Goal: Find specific page/section: Find specific page/section

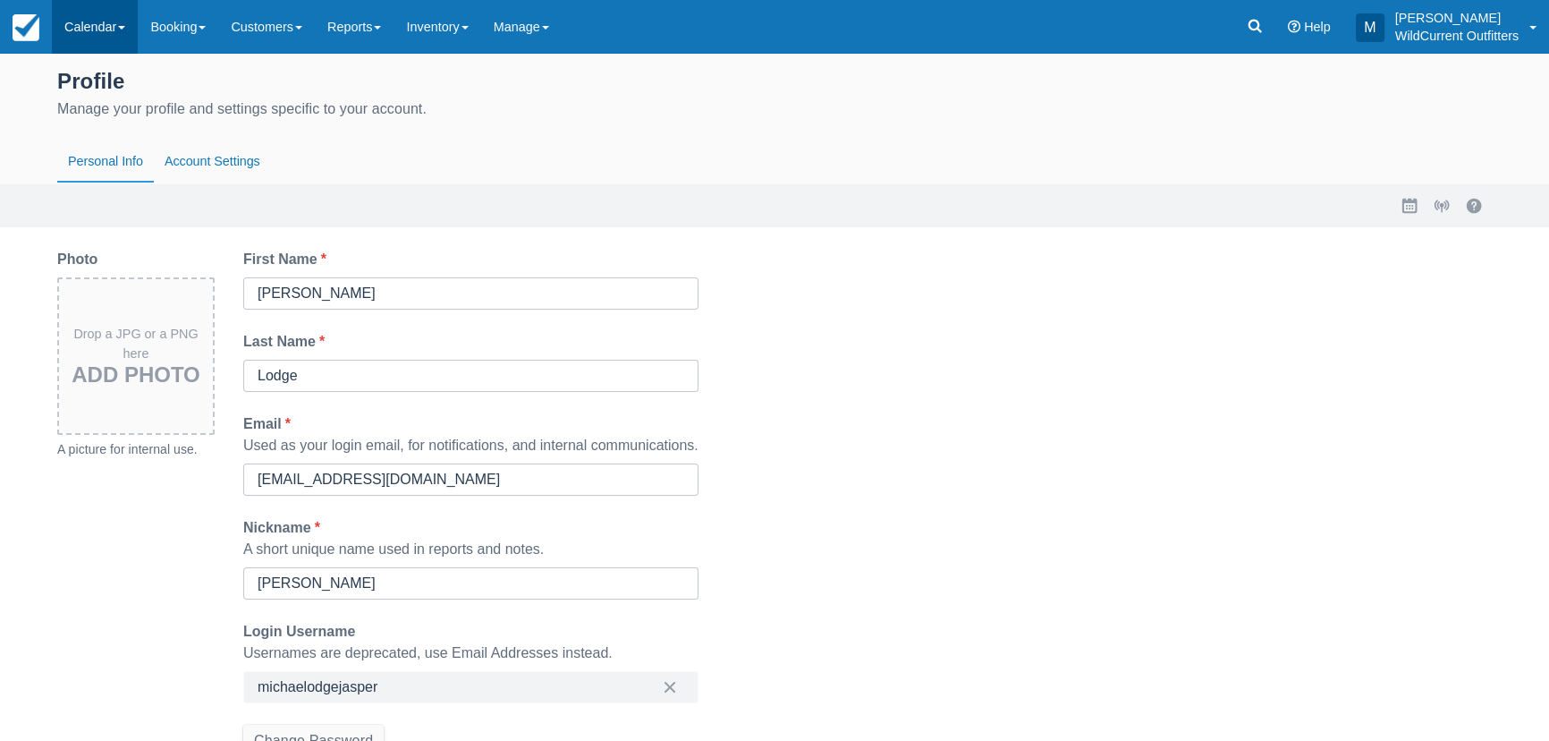
click at [127, 39] on link "Calendar" at bounding box center [95, 27] width 86 height 54
click at [140, 82] on link "Booking" at bounding box center [123, 77] width 141 height 38
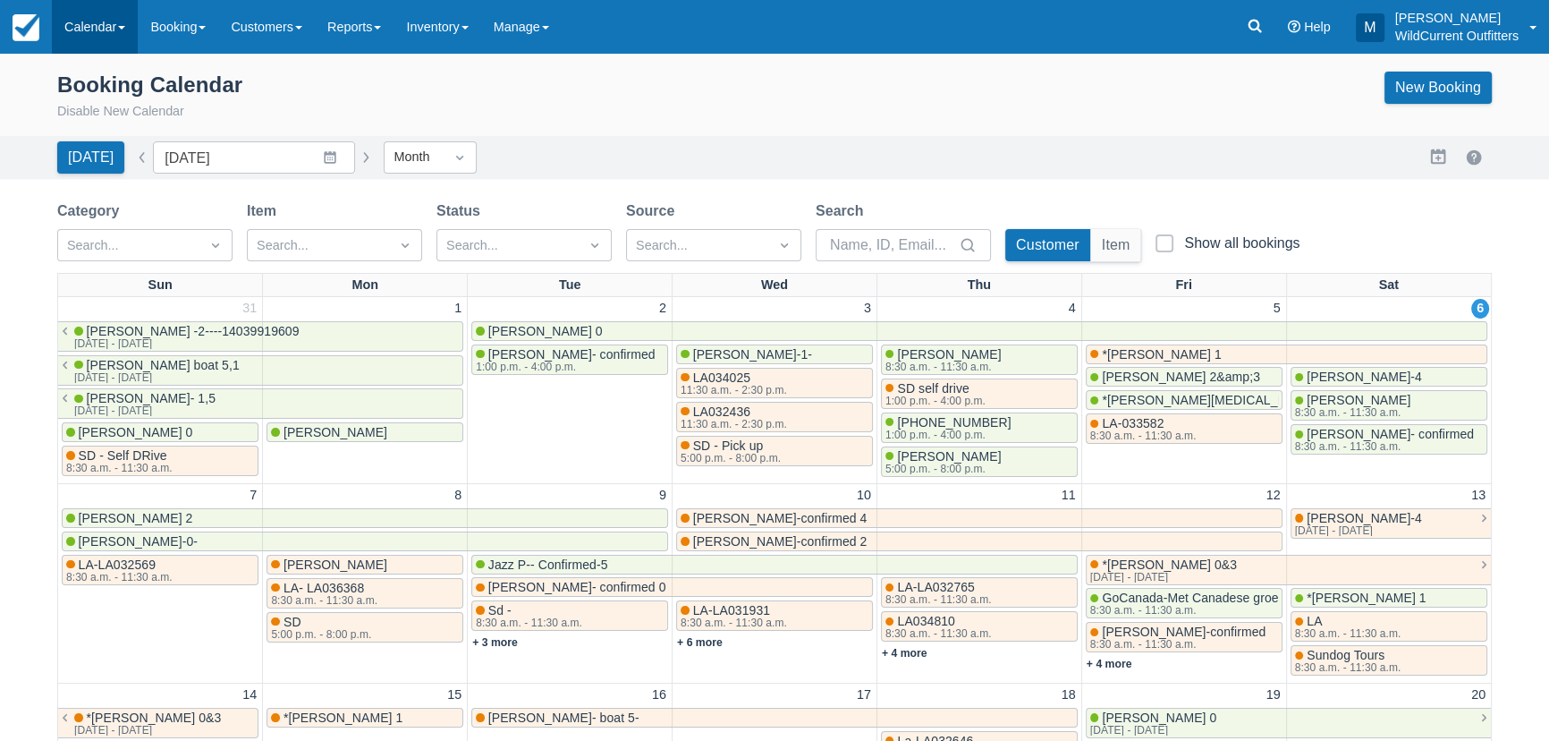
click at [115, 36] on link "Calendar" at bounding box center [95, 27] width 86 height 54
click at [119, 78] on link "Booking" at bounding box center [123, 77] width 141 height 38
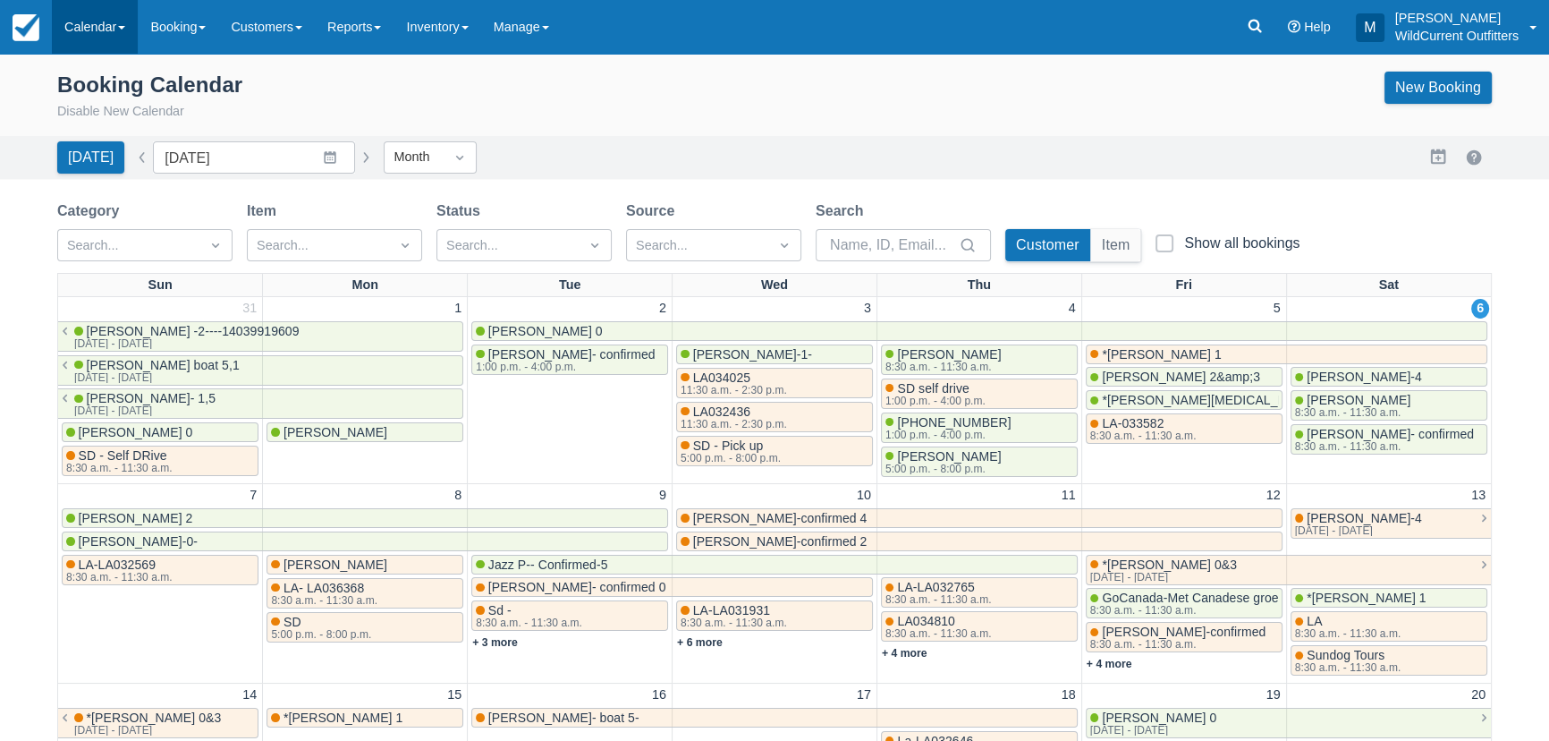
click at [106, 34] on link "Calendar" at bounding box center [95, 27] width 86 height 54
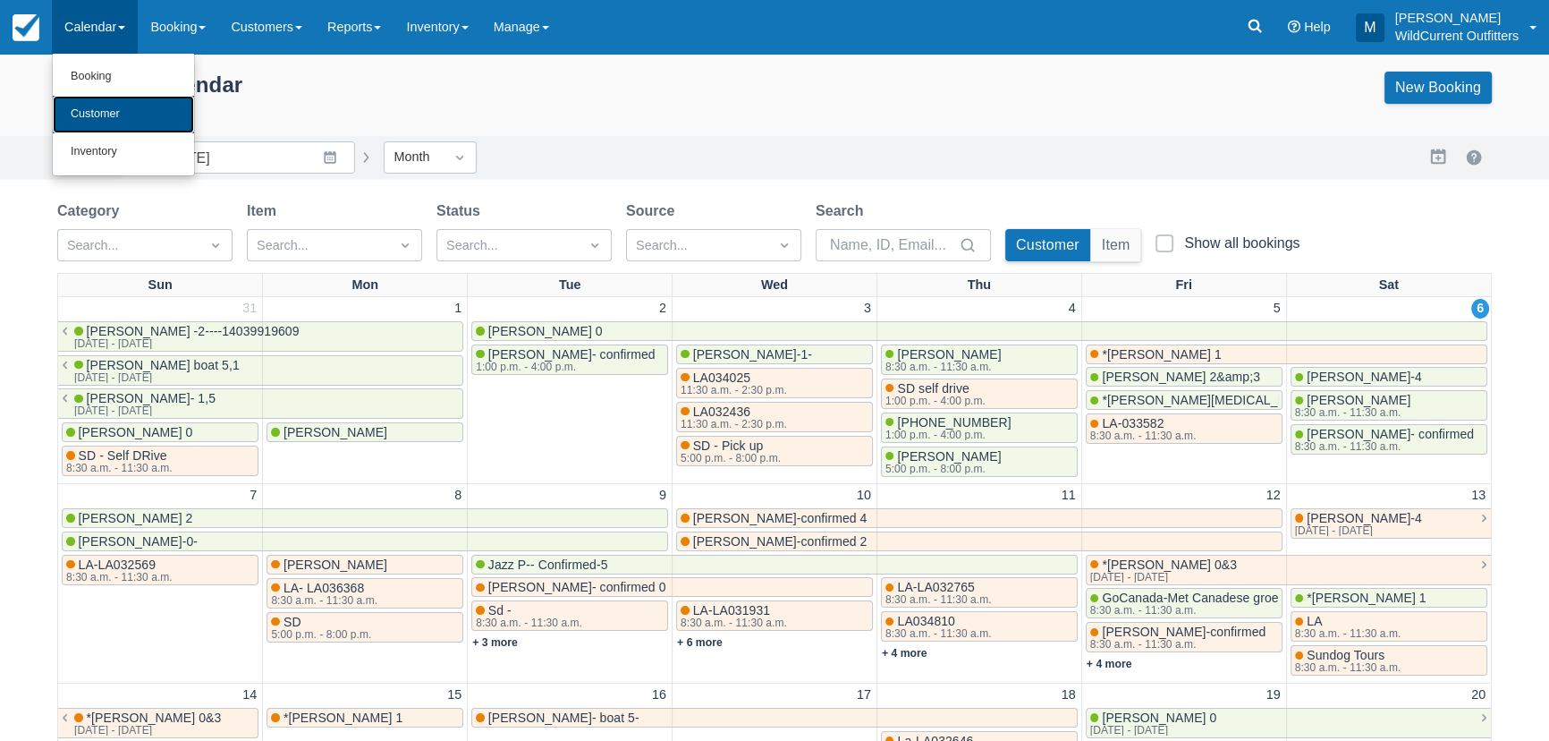
click at [134, 114] on link "Customer" at bounding box center [123, 115] width 141 height 38
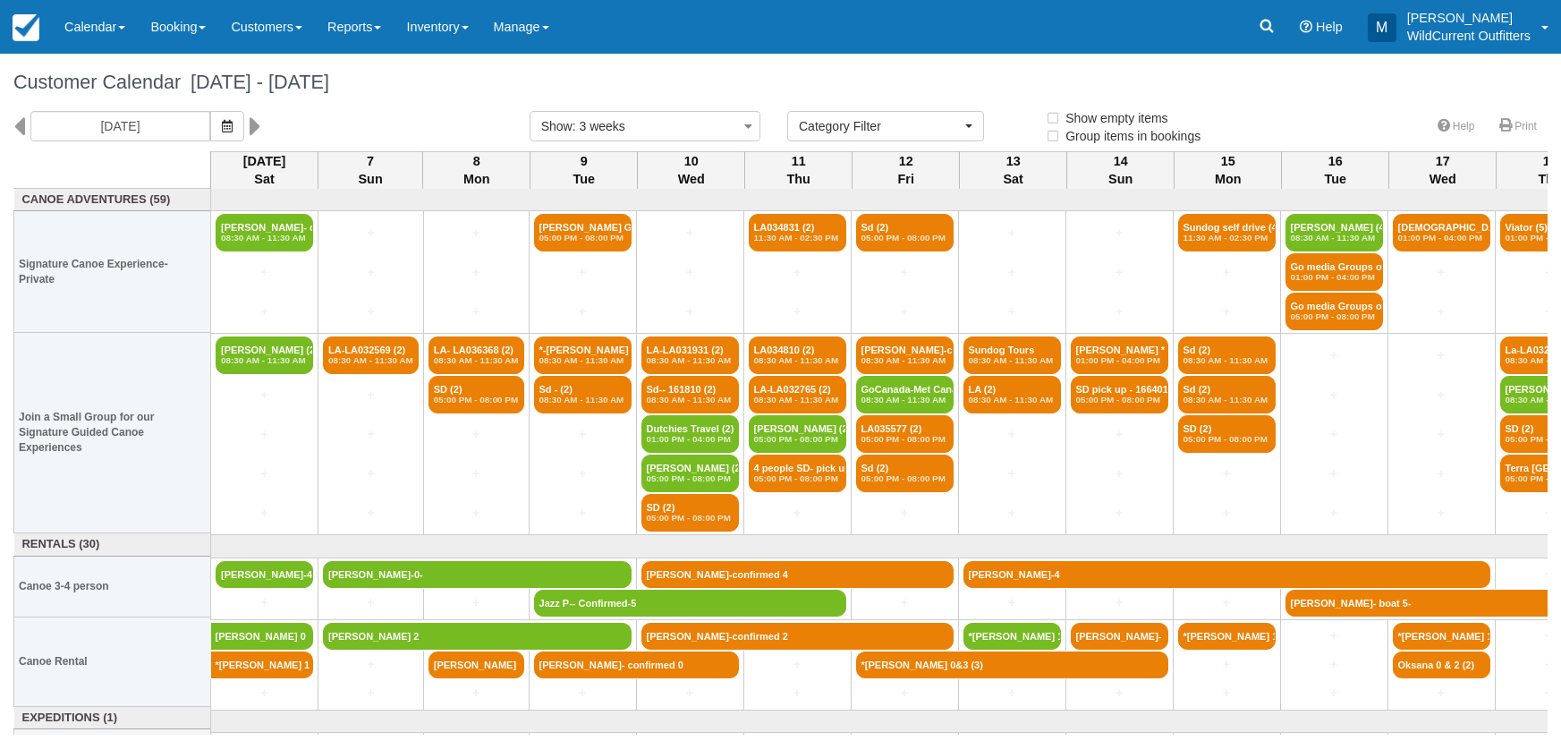
select select
